Goal: Use online tool/utility

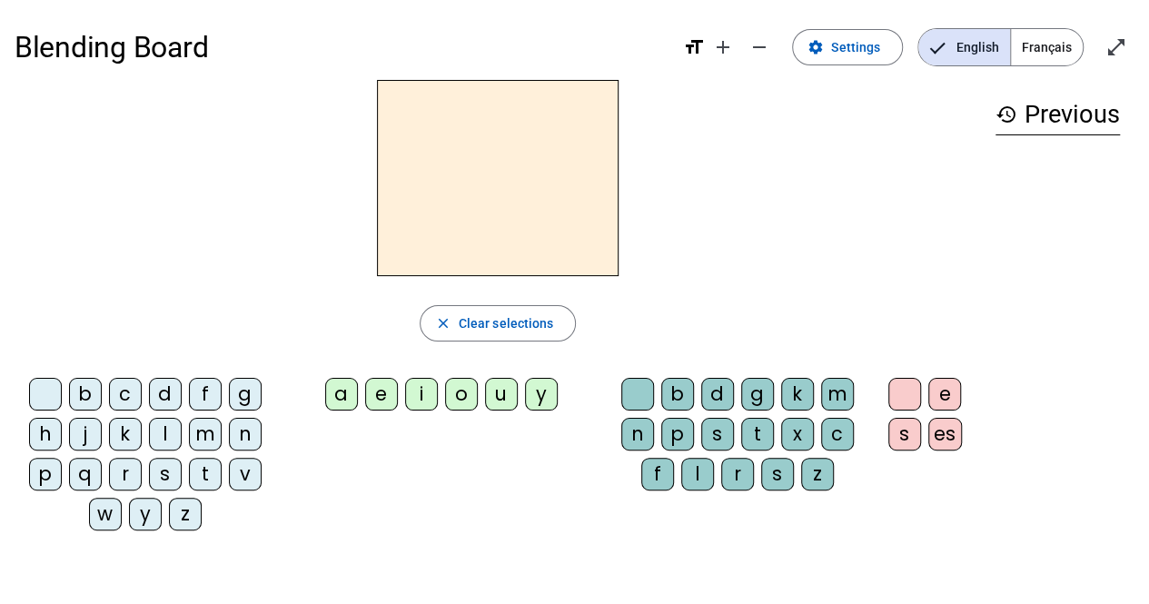
click at [242, 390] on div "g" at bounding box center [245, 394] width 33 height 33
click at [511, 399] on div "u" at bounding box center [501, 394] width 33 height 33
click at [714, 437] on div "s" at bounding box center [717, 434] width 33 height 33
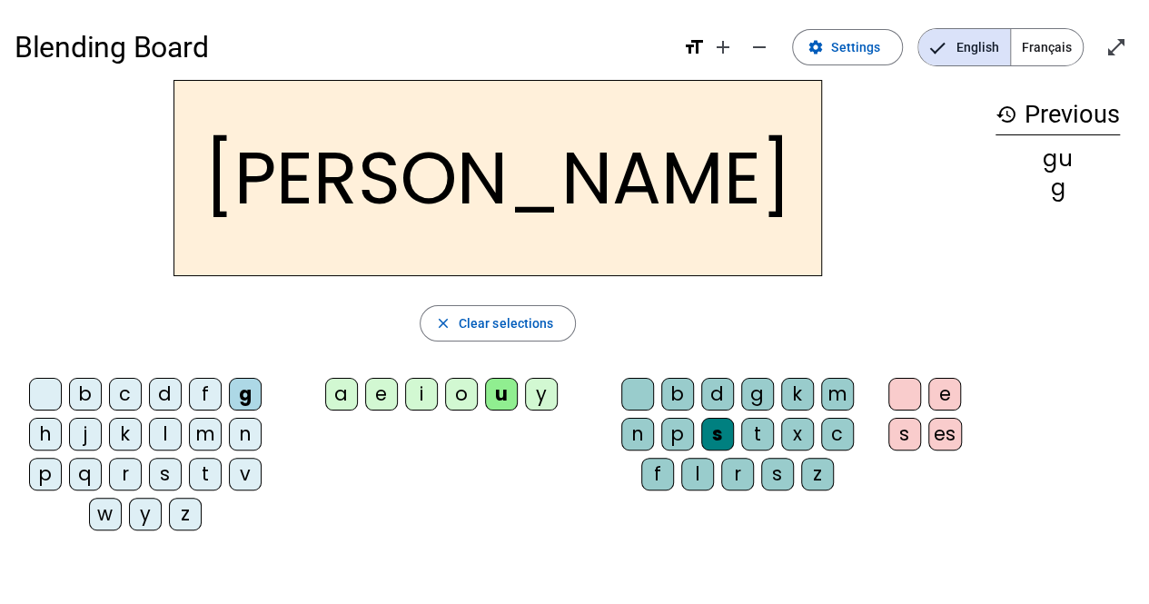
click at [80, 396] on div "b" at bounding box center [85, 394] width 33 height 33
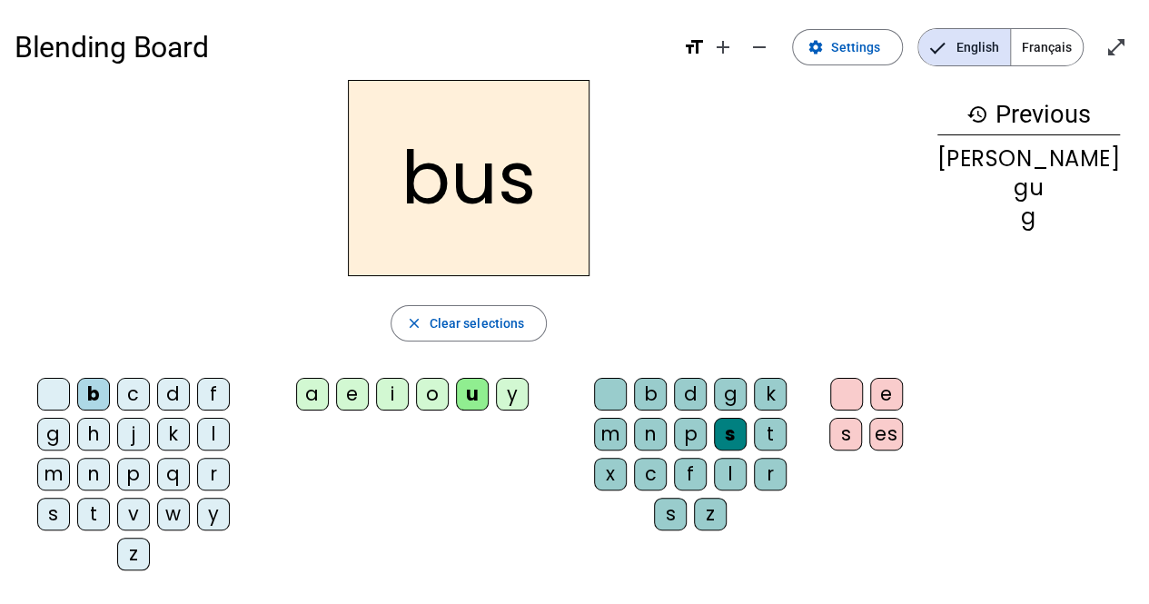
click at [719, 429] on div "s" at bounding box center [730, 434] width 33 height 33
click at [434, 324] on span "button" at bounding box center [468, 323] width 155 height 44
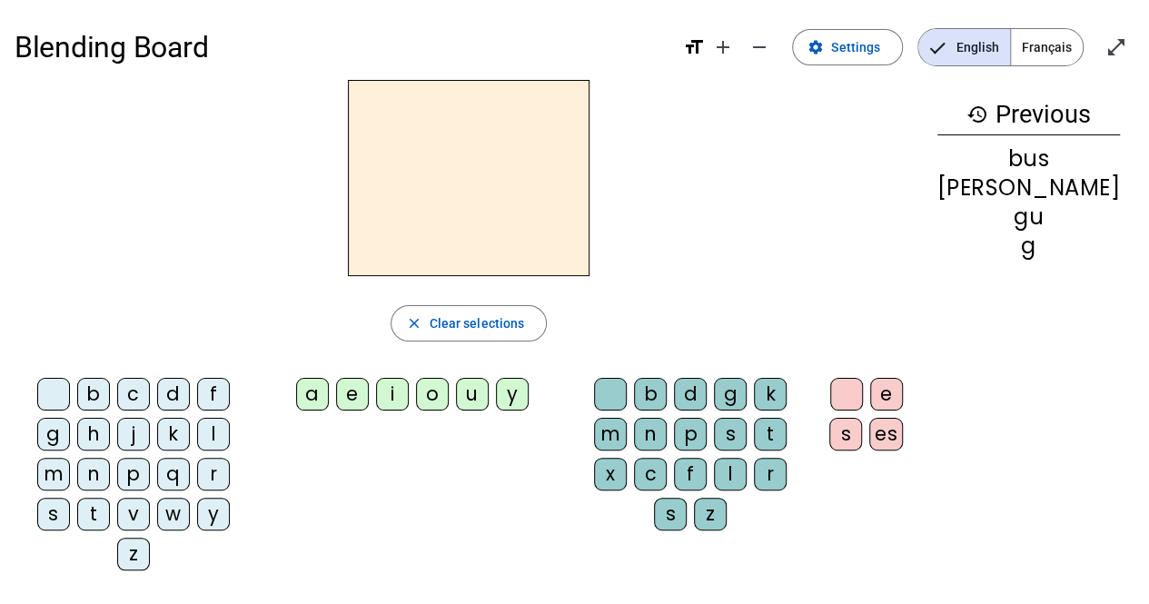
click at [81, 397] on div "b" at bounding box center [93, 394] width 33 height 33
click at [488, 393] on div "u" at bounding box center [472, 394] width 33 height 33
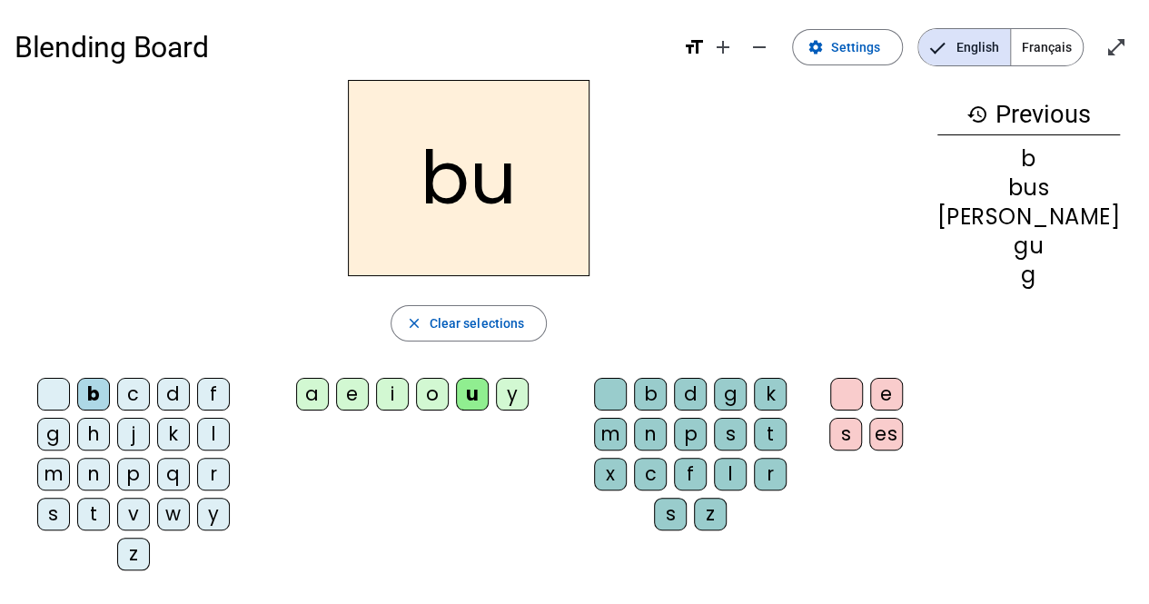
click at [110, 498] on div "t" at bounding box center [93, 514] width 33 height 33
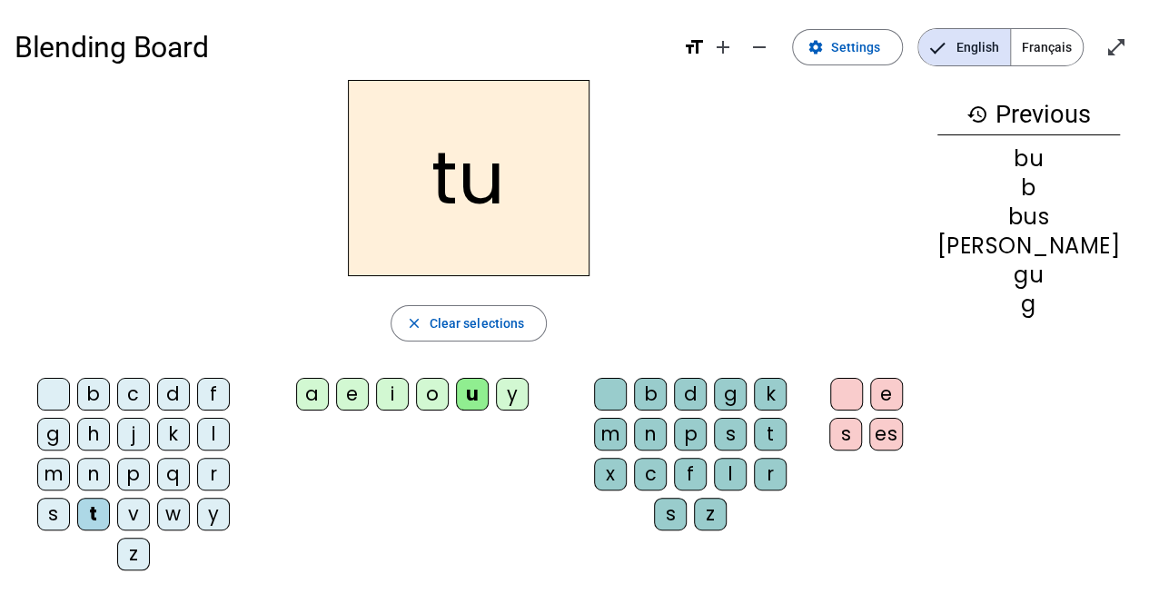
click at [369, 393] on div "e" at bounding box center [352, 394] width 33 height 33
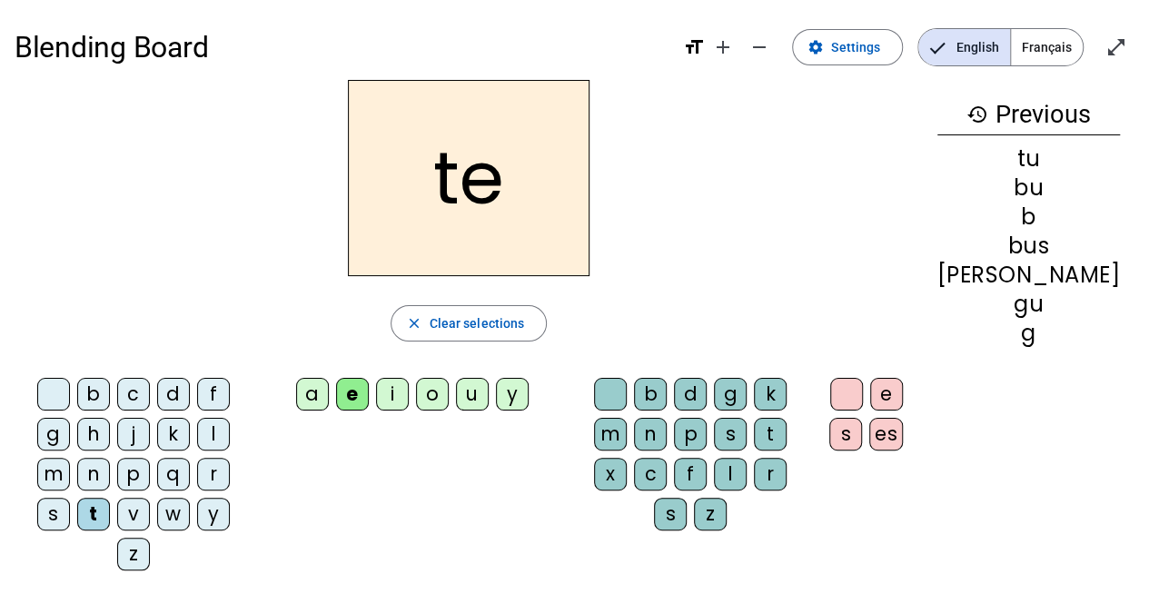
click at [117, 435] on div "j" at bounding box center [133, 434] width 33 height 33
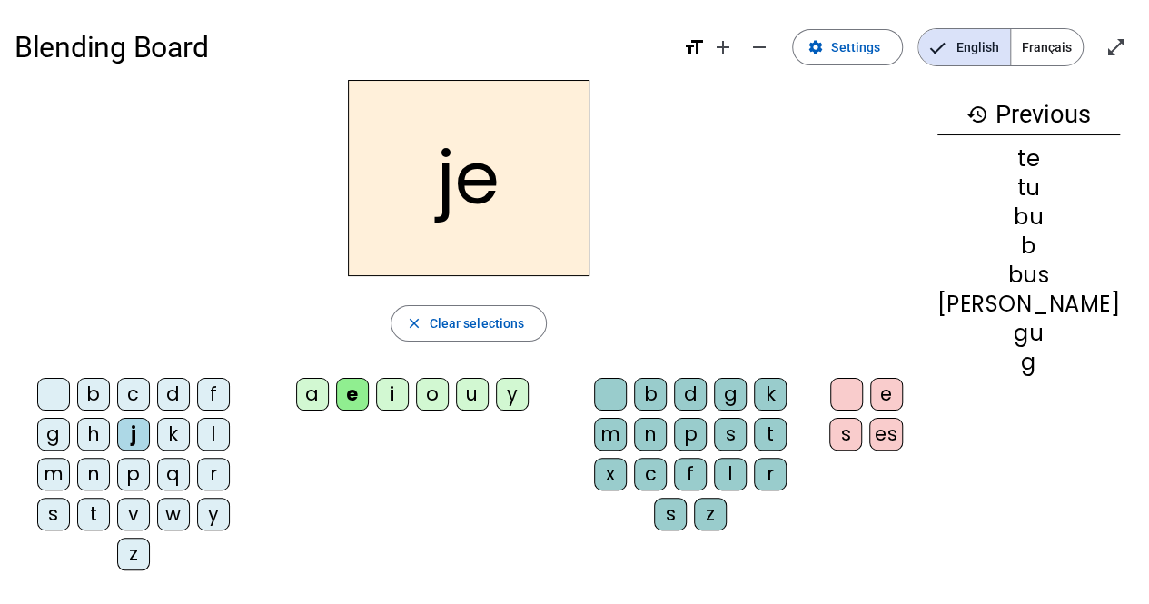
click at [70, 458] on div "m" at bounding box center [53, 474] width 33 height 33
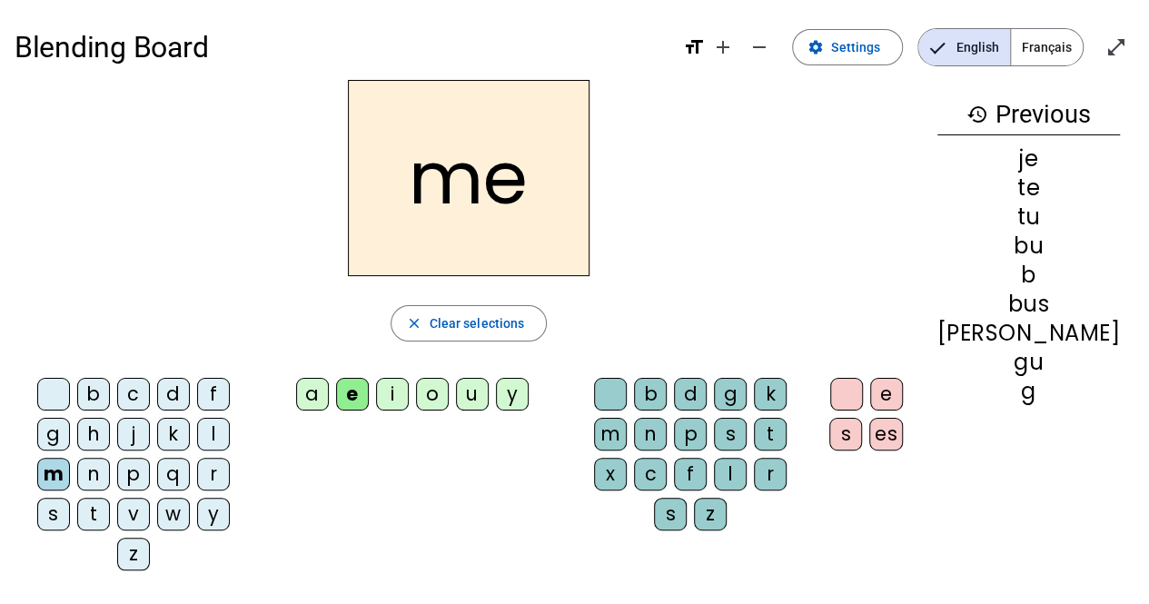
click at [329, 404] on div "a" at bounding box center [312, 394] width 33 height 33
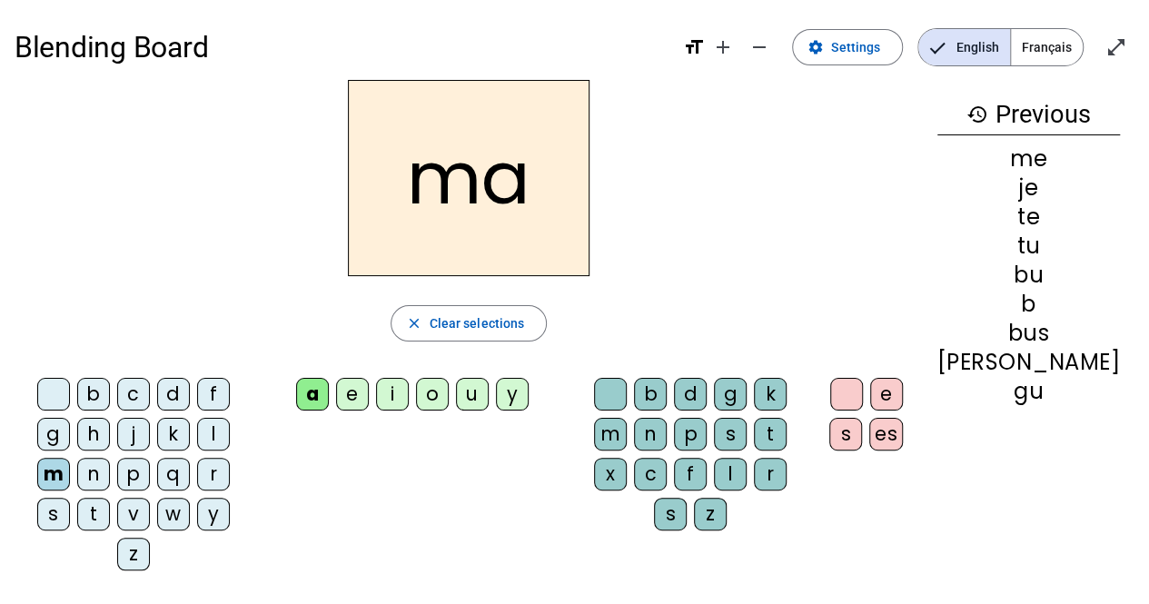
click at [70, 498] on div "s" at bounding box center [53, 514] width 33 height 33
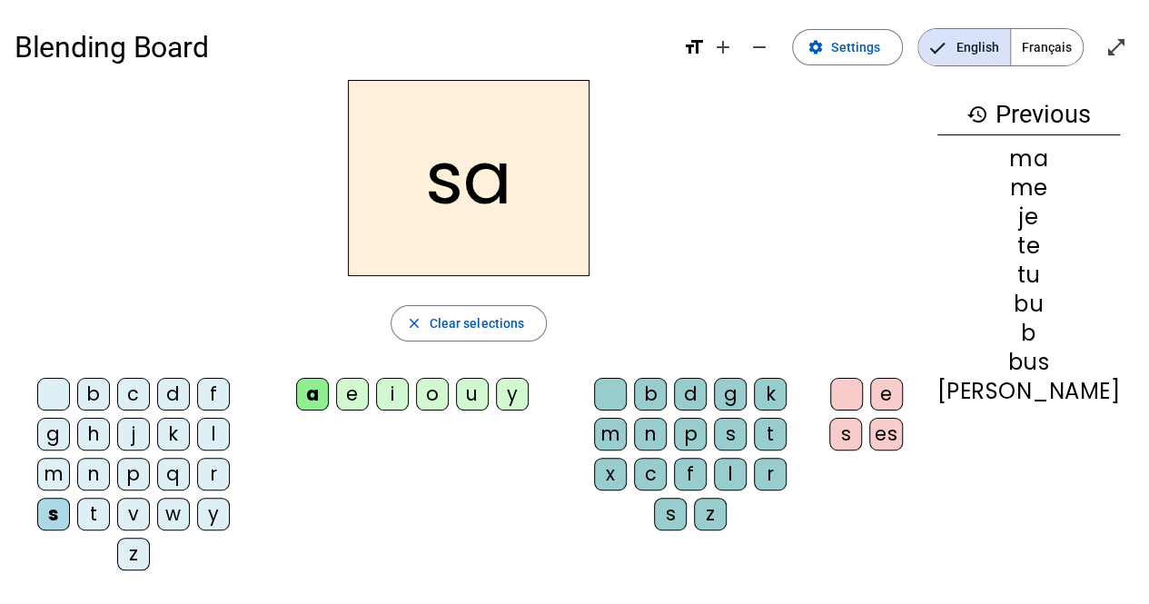
click at [666, 458] on div "c" at bounding box center [650, 474] width 33 height 33
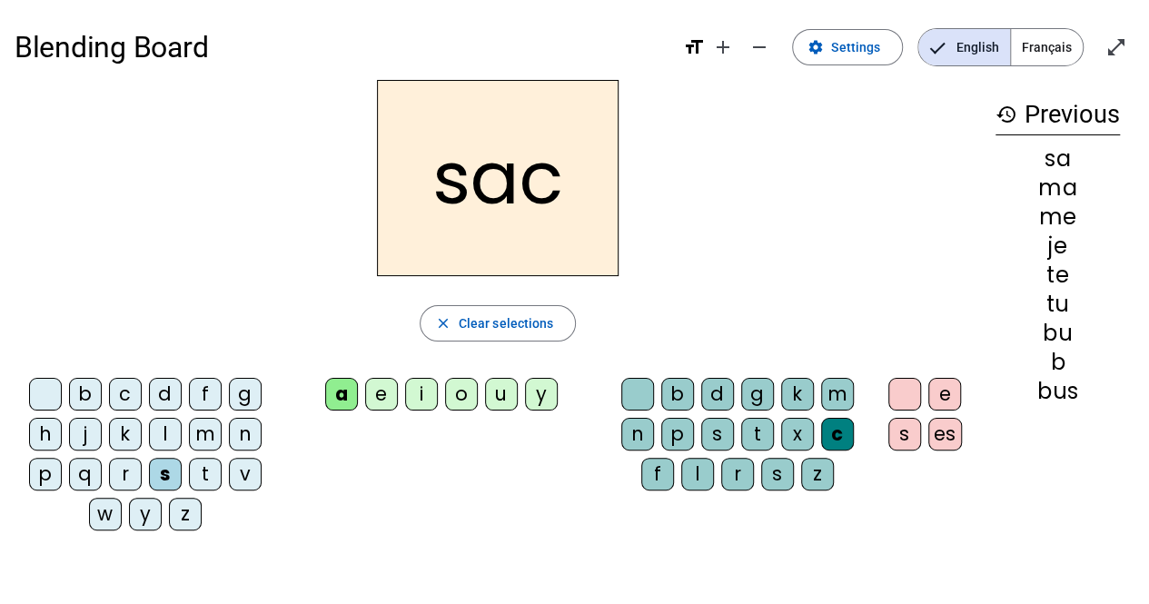
click at [162, 430] on div "l" at bounding box center [165, 434] width 33 height 33
